Goal: Transaction & Acquisition: Subscribe to service/newsletter

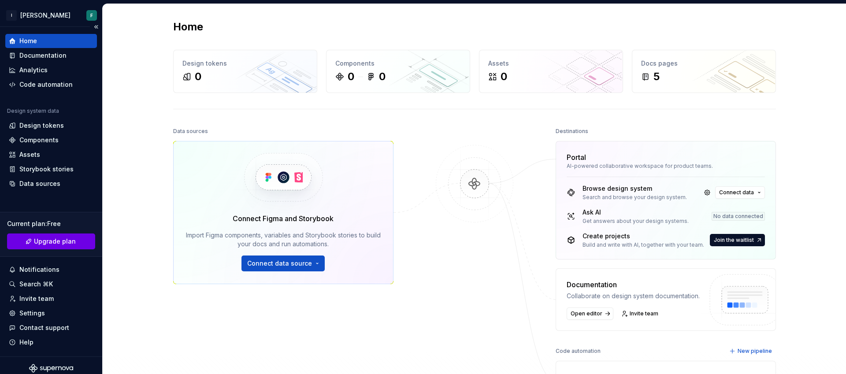
click at [74, 242] on button "Upgrade plan" at bounding box center [51, 241] width 88 height 16
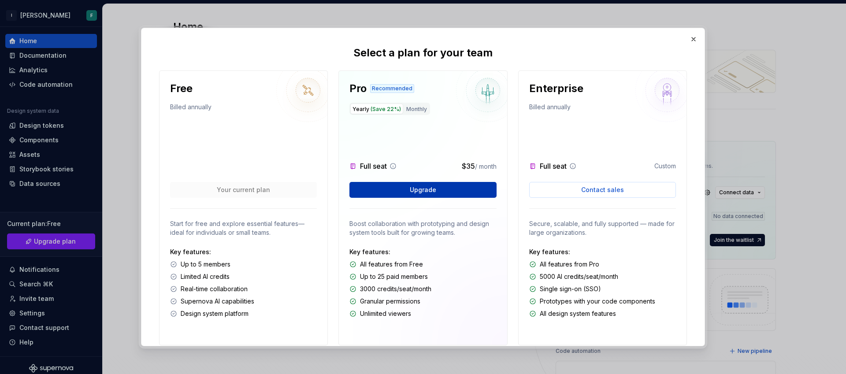
click at [405, 189] on button "Upgrade" at bounding box center [422, 190] width 147 height 16
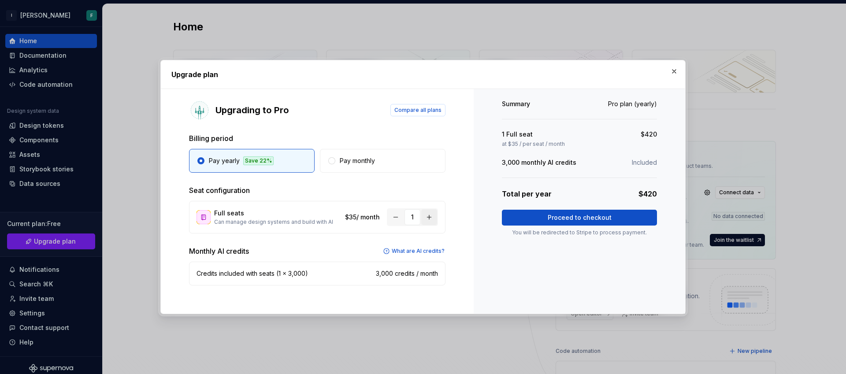
click at [428, 216] on button "button" at bounding box center [429, 217] width 16 height 16
click at [674, 72] on button "button" at bounding box center [674, 71] width 12 height 12
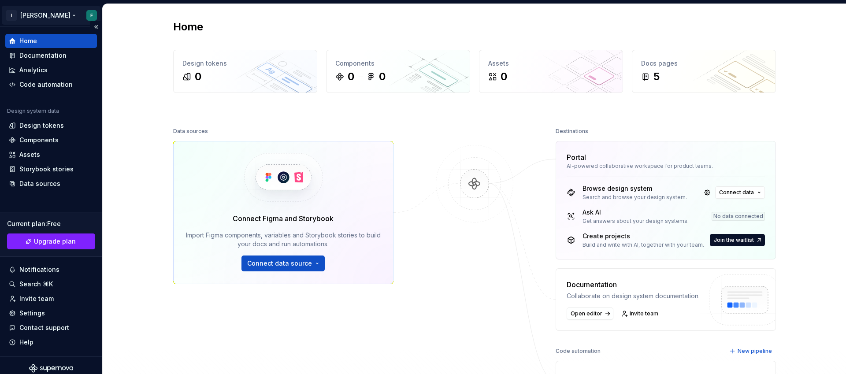
click at [87, 15] on html "I alma F Home Documentation Analytics Code automation Design system data Design…" at bounding box center [423, 187] width 846 height 374
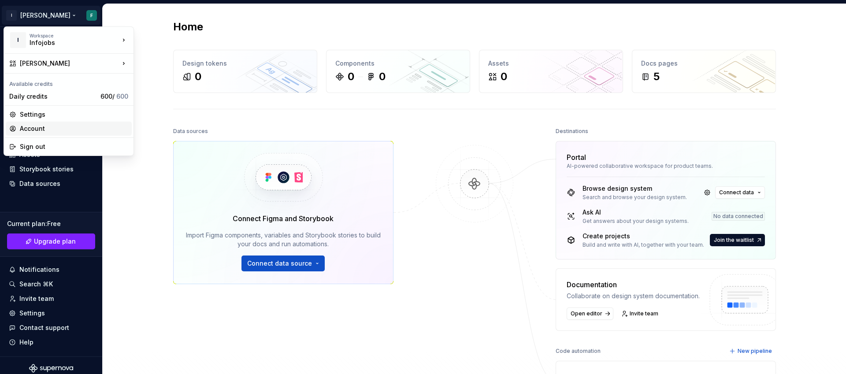
click at [40, 127] on div "Account" at bounding box center [74, 128] width 108 height 9
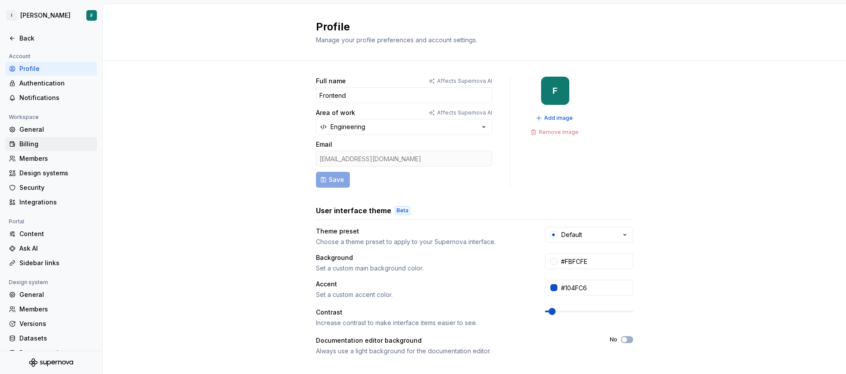
click at [37, 141] on div "Billing" at bounding box center [56, 144] width 74 height 9
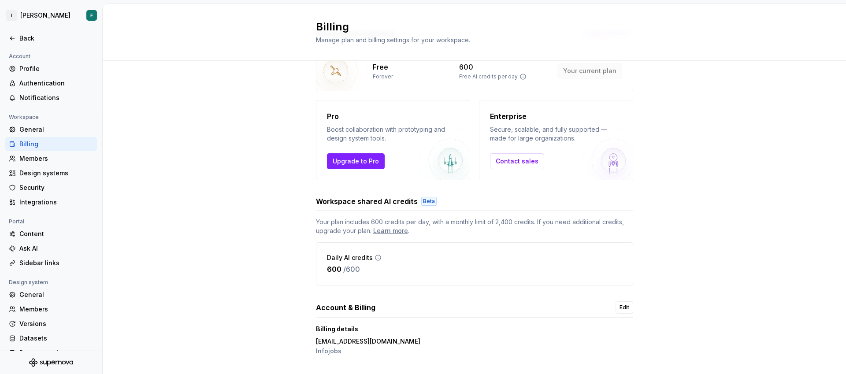
scroll to position [66, 0]
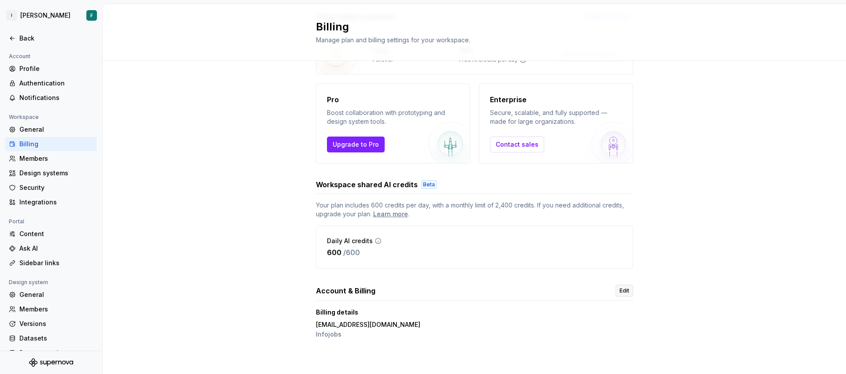
click at [620, 292] on span "Edit" at bounding box center [624, 290] width 10 height 7
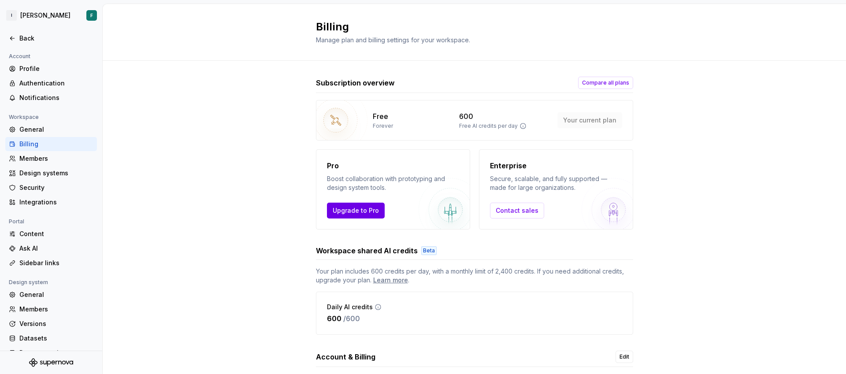
click at [371, 212] on span "Upgrade to Pro" at bounding box center [356, 210] width 46 height 9
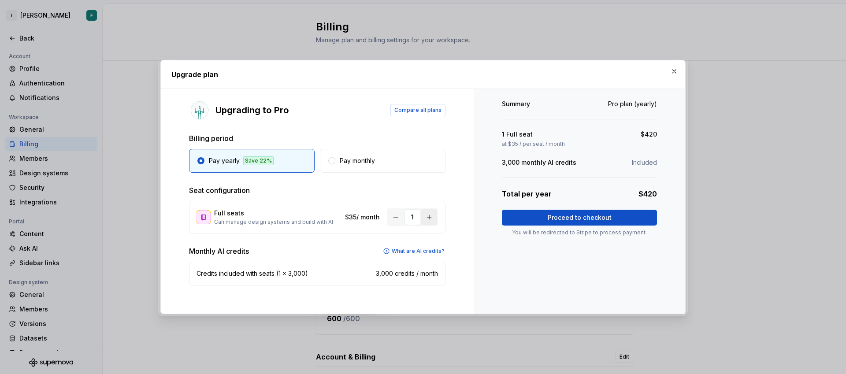
click at [430, 218] on button "button" at bounding box center [429, 217] width 16 height 16
click at [520, 218] on button "Proceed to checkout" at bounding box center [579, 218] width 155 height 16
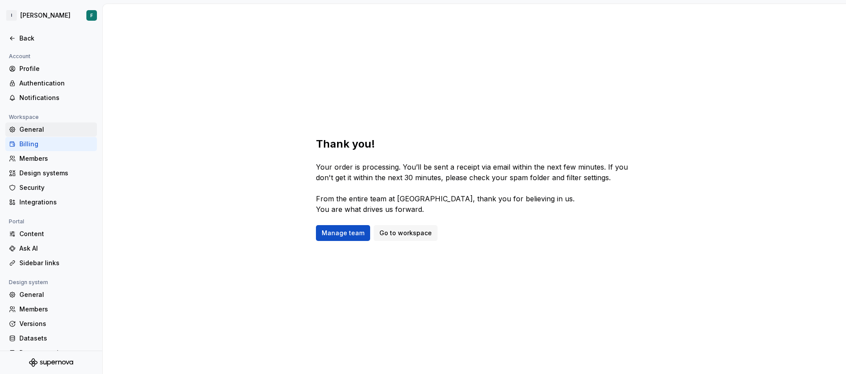
click at [33, 131] on div "General" at bounding box center [56, 129] width 74 height 9
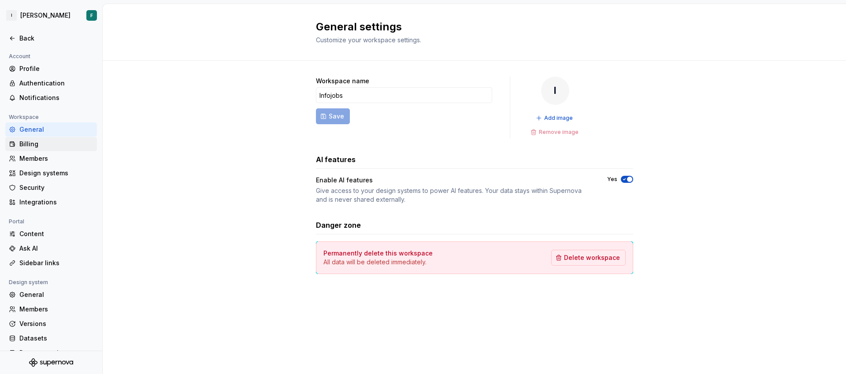
click at [31, 142] on div "Billing" at bounding box center [56, 144] width 74 height 9
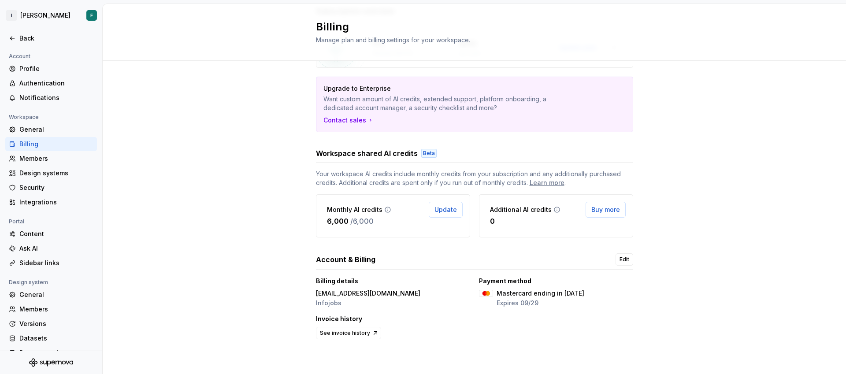
scroll to position [71, 0]
click at [352, 334] on span "See invoice history" at bounding box center [345, 332] width 50 height 7
